Goal: Task Accomplishment & Management: Manage account settings

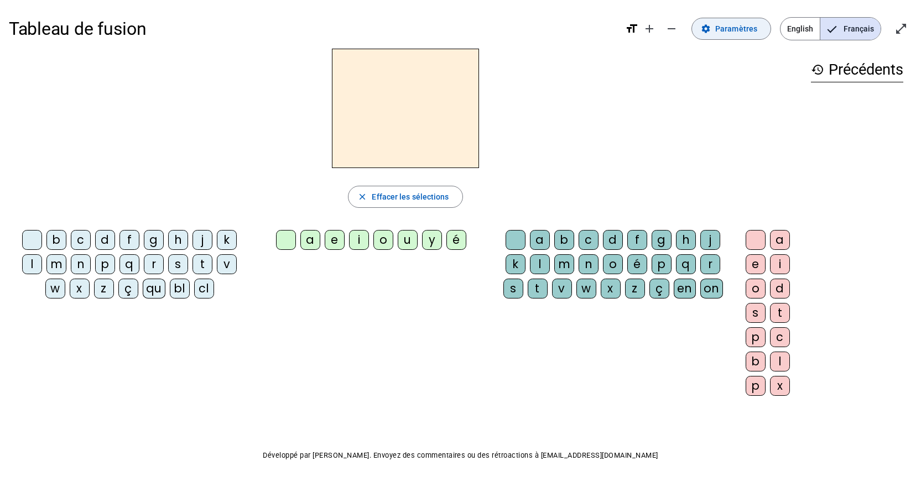
click at [731, 30] on span "Paramètres" at bounding box center [736, 28] width 42 height 13
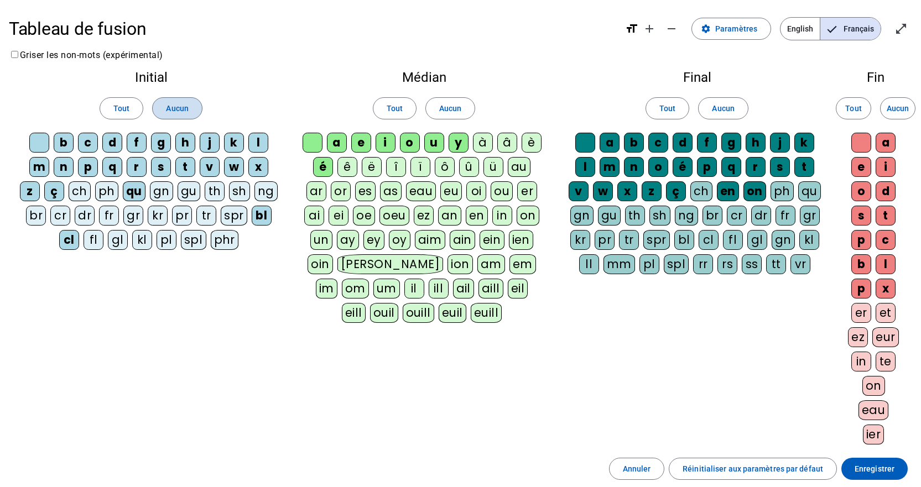
click at [181, 112] on span "Aucun" at bounding box center [177, 108] width 22 height 13
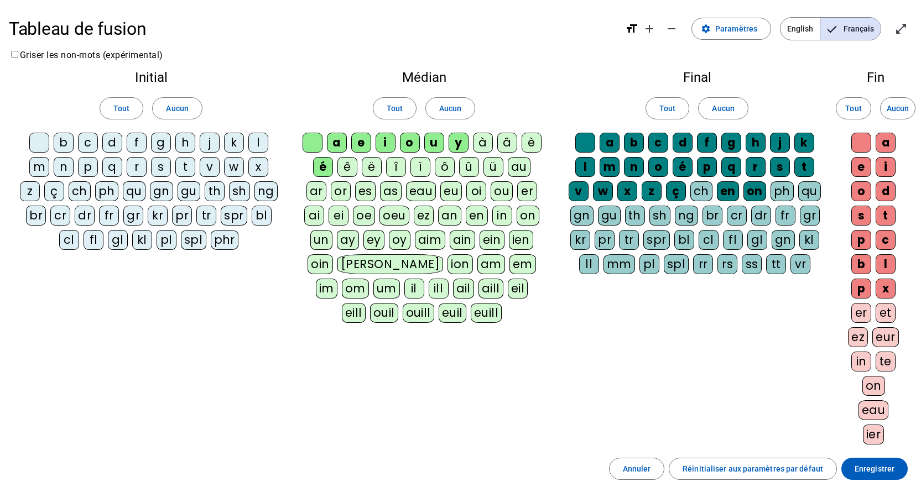
click at [68, 143] on div "b" at bounding box center [64, 143] width 20 height 20
drag, startPoint x: 109, startPoint y: 164, endPoint x: 134, endPoint y: 167, distance: 25.1
click at [109, 164] on div "q" at bounding box center [112, 167] width 20 height 20
drag, startPoint x: 262, startPoint y: 143, endPoint x: 209, endPoint y: 165, distance: 57.5
click at [262, 143] on div "l" at bounding box center [258, 143] width 20 height 20
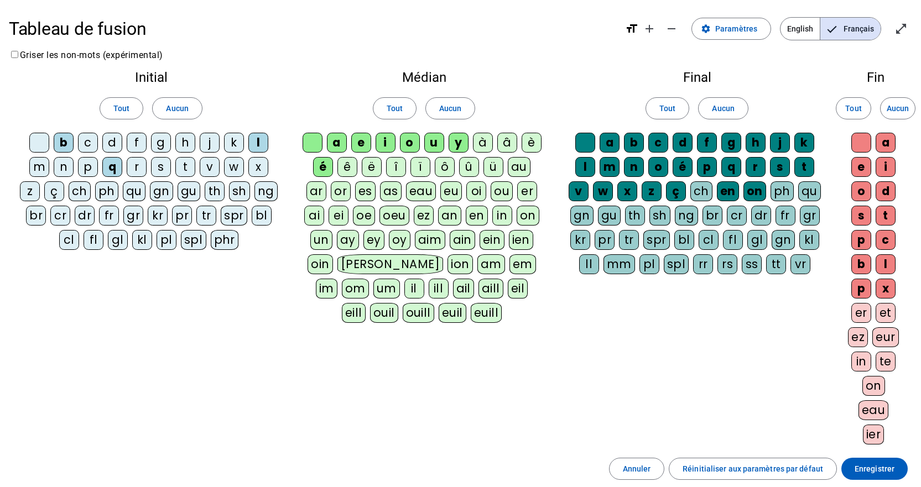
click at [167, 164] on div "s" at bounding box center [161, 167] width 20 height 20
drag, startPoint x: 184, startPoint y: 165, endPoint x: 191, endPoint y: 163, distance: 7.0
click at [184, 165] on div "t" at bounding box center [185, 167] width 20 height 20
click at [39, 163] on div "m" at bounding box center [39, 167] width 20 height 20
click at [318, 165] on div "é" at bounding box center [323, 167] width 20 height 20
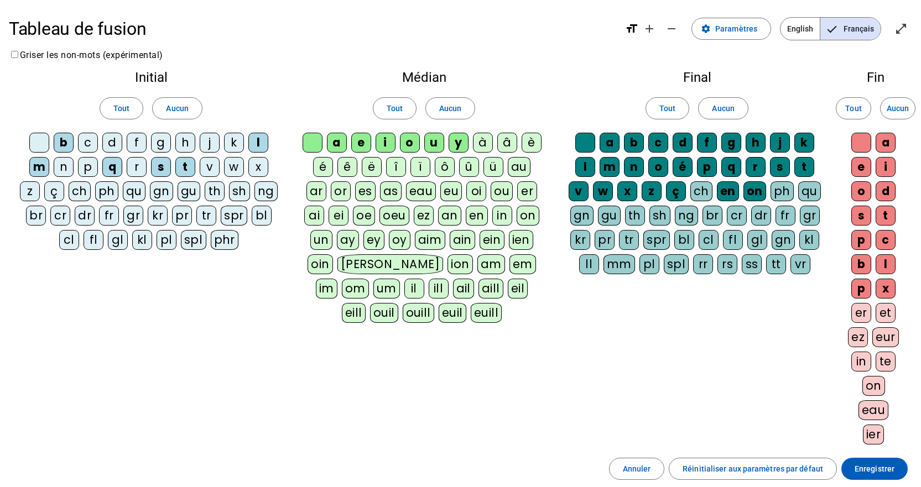
click at [461, 148] on div "y" at bounding box center [458, 143] width 20 height 20
drag, startPoint x: 94, startPoint y: 145, endPoint x: 103, endPoint y: 144, distance: 9.4
click at [94, 145] on div "c" at bounding box center [88, 143] width 20 height 20
click at [107, 144] on div "d" at bounding box center [112, 143] width 20 height 20
click at [133, 144] on div "f" at bounding box center [137, 143] width 20 height 20
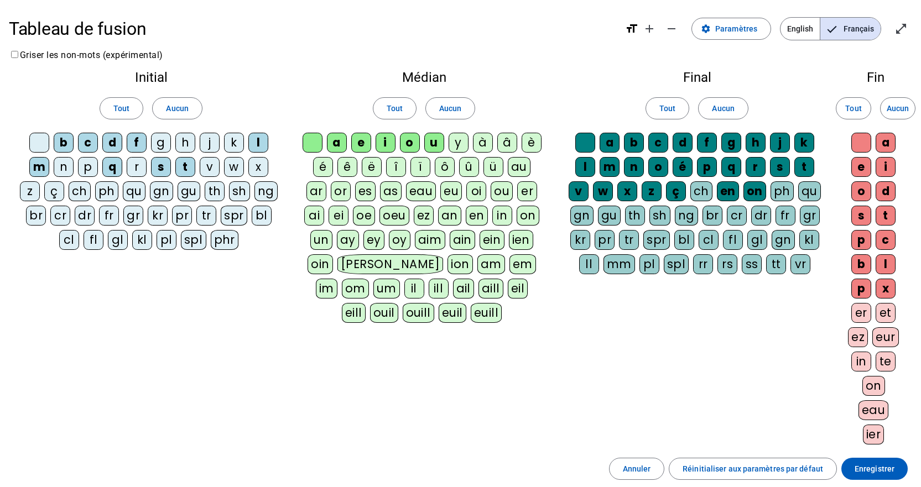
drag, startPoint x: 159, startPoint y: 142, endPoint x: 175, endPoint y: 142, distance: 16.0
click at [159, 142] on div "g" at bounding box center [161, 143] width 20 height 20
drag, startPoint x: 181, startPoint y: 142, endPoint x: 196, endPoint y: 141, distance: 14.9
click at [181, 142] on div "h" at bounding box center [185, 143] width 20 height 20
drag, startPoint x: 212, startPoint y: 141, endPoint x: 221, endPoint y: 141, distance: 8.8
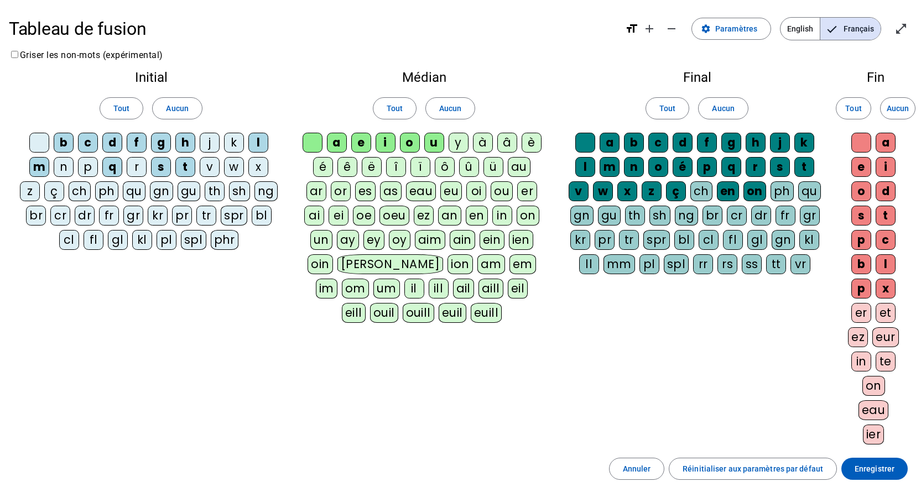
click at [212, 141] on div "j" at bounding box center [210, 143] width 20 height 20
drag, startPoint x: 231, startPoint y: 141, endPoint x: 238, endPoint y: 147, distance: 9.4
click at [232, 142] on div "k" at bounding box center [234, 143] width 20 height 20
drag, startPoint x: 268, startPoint y: 169, endPoint x: 250, endPoint y: 168, distance: 17.2
click at [268, 169] on div "x" at bounding box center [258, 167] width 20 height 20
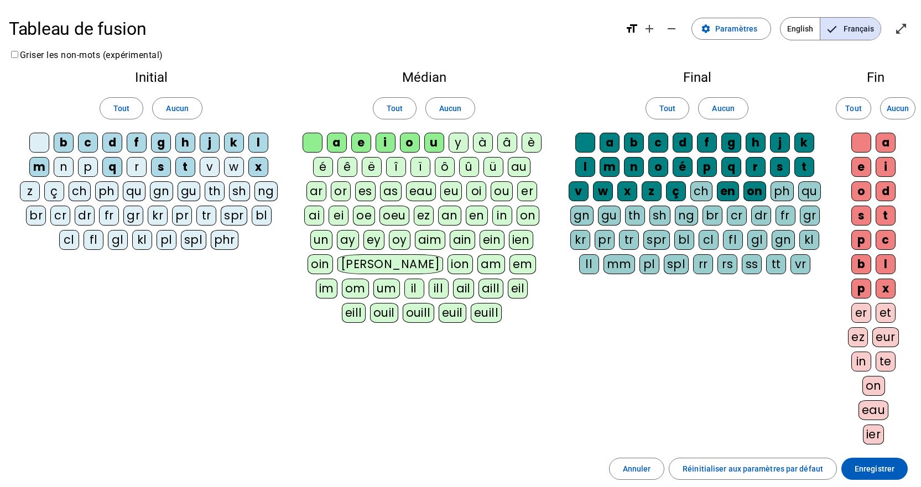
drag, startPoint x: 243, startPoint y: 168, endPoint x: 226, endPoint y: 166, distance: 17.2
click at [243, 168] on div "w" at bounding box center [234, 167] width 20 height 20
drag, startPoint x: 210, startPoint y: 166, endPoint x: 176, endPoint y: 167, distance: 33.2
click at [210, 167] on div "v" at bounding box center [210, 167] width 20 height 20
drag, startPoint x: 139, startPoint y: 167, endPoint x: 104, endPoint y: 168, distance: 34.8
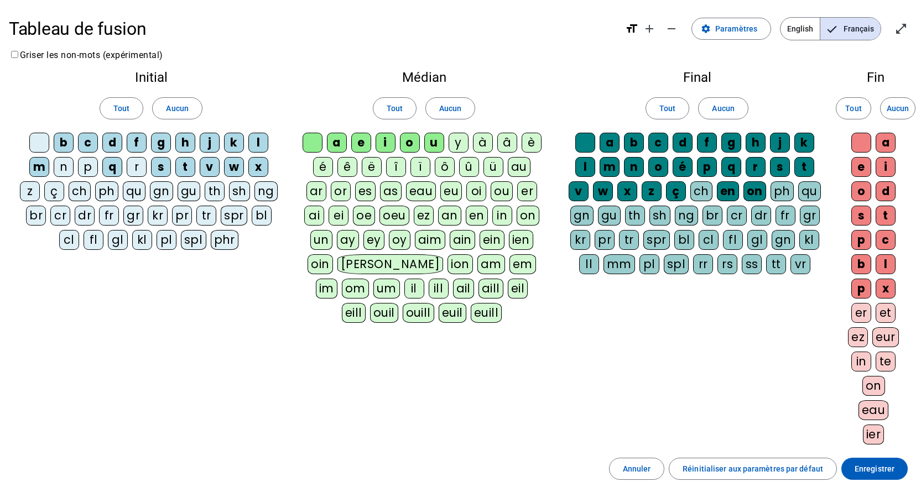
click at [139, 167] on div "r" at bounding box center [137, 167] width 20 height 20
drag, startPoint x: 87, startPoint y: 168, endPoint x: 67, endPoint y: 166, distance: 20.0
click at [87, 168] on div "p" at bounding box center [88, 167] width 20 height 20
click at [61, 166] on div "n" at bounding box center [64, 167] width 20 height 20
click at [29, 182] on div "z" at bounding box center [30, 191] width 20 height 20
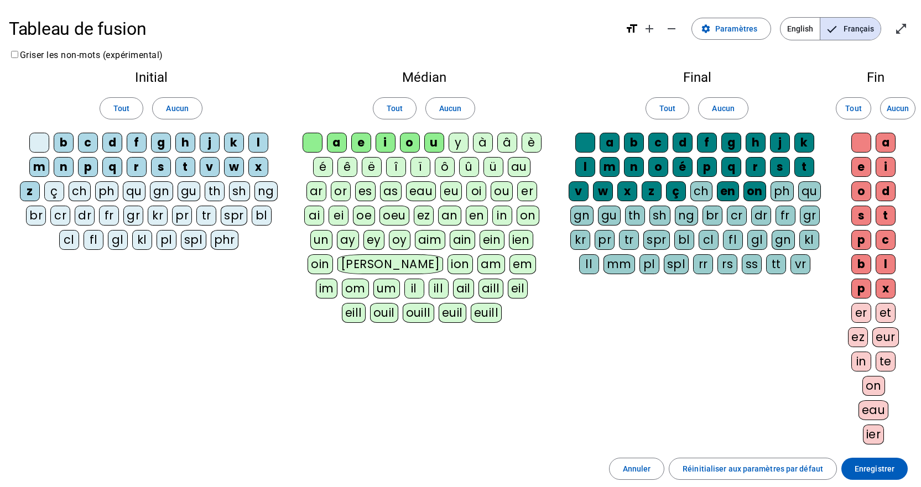
click at [31, 144] on div at bounding box center [39, 143] width 20 height 20
click at [674, 195] on div "ç" at bounding box center [676, 191] width 20 height 20
click at [727, 191] on div "en" at bounding box center [728, 191] width 22 height 20
click at [765, 191] on div "on" at bounding box center [754, 191] width 23 height 20
click at [893, 470] on span "Enregistrer" at bounding box center [874, 468] width 40 height 13
